Goal: Check status: Check status

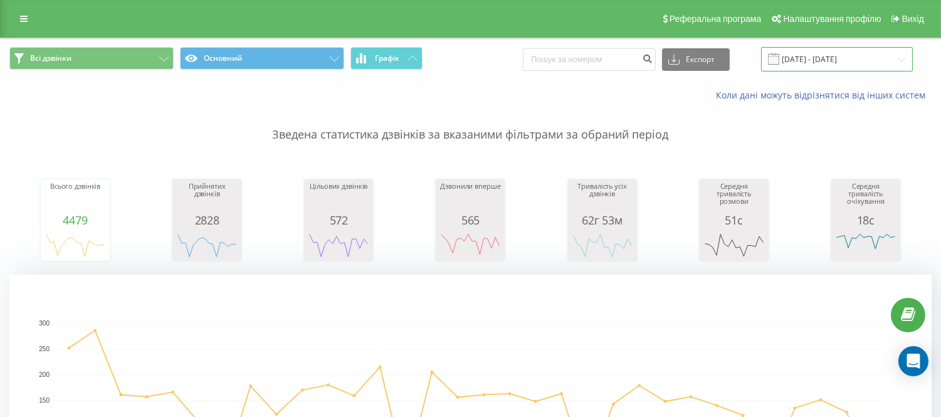
click at [830, 58] on input "[DATE] - [DATE]" at bounding box center [837, 59] width 152 height 24
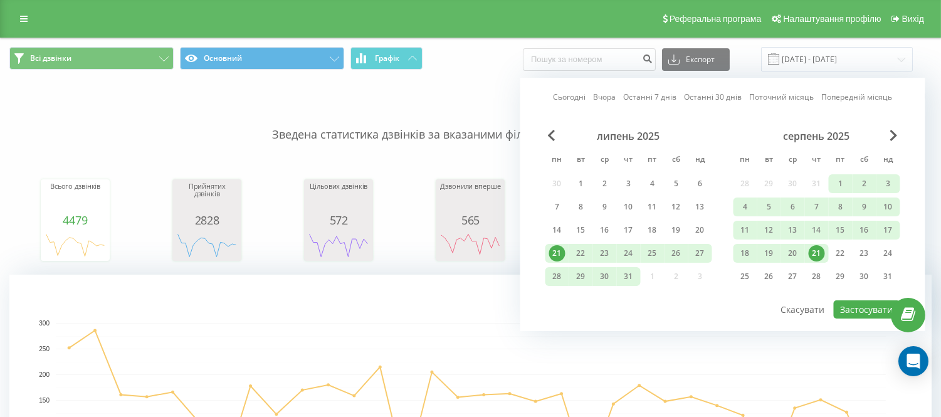
click at [817, 253] on div "21" at bounding box center [817, 253] width 16 height 16
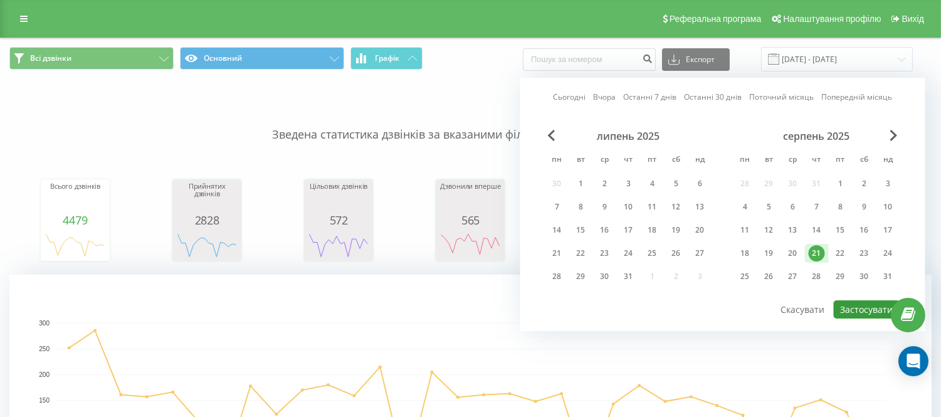
click at [854, 310] on button "Застосувати" at bounding box center [867, 309] width 66 height 18
type input "[DATE] - [DATE]"
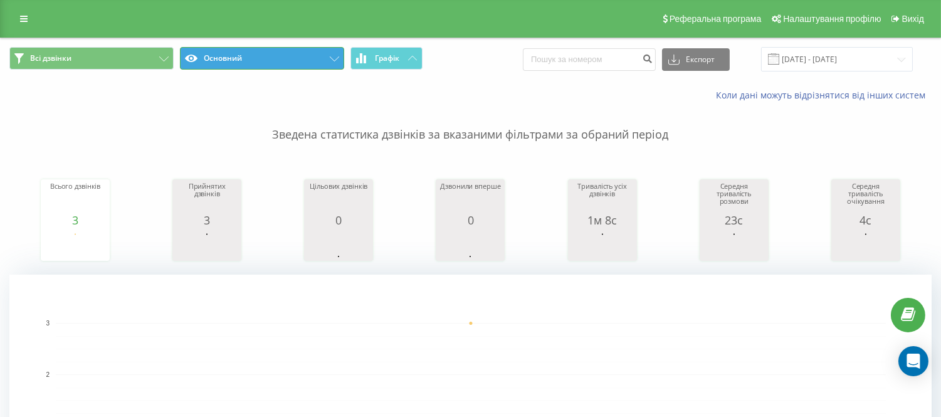
click at [246, 56] on button "Основний" at bounding box center [262, 58] width 164 height 23
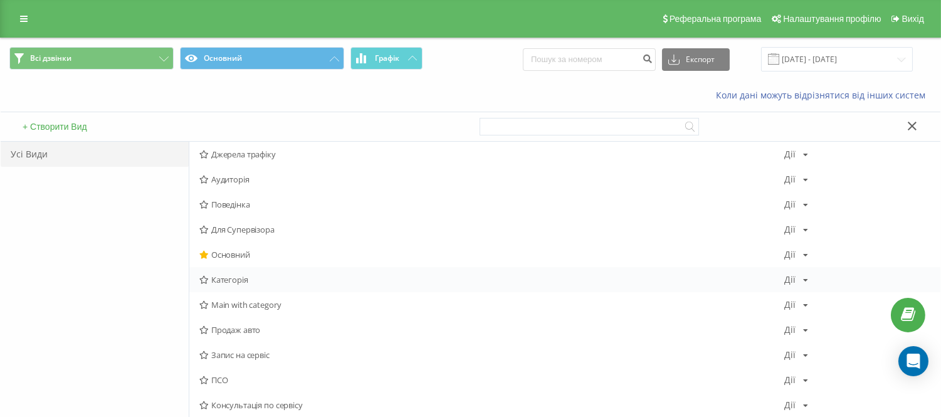
click at [226, 279] on span "Категорія" at bounding box center [491, 279] width 585 height 9
